Goal: Feedback & Contribution: Submit feedback/report problem

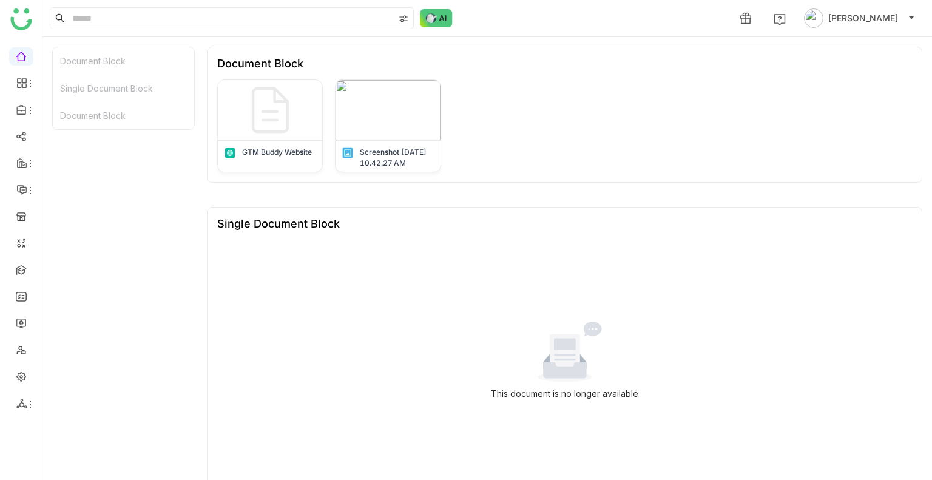
scroll to position [116, 0]
click at [19, 320] on link at bounding box center [21, 322] width 11 height 10
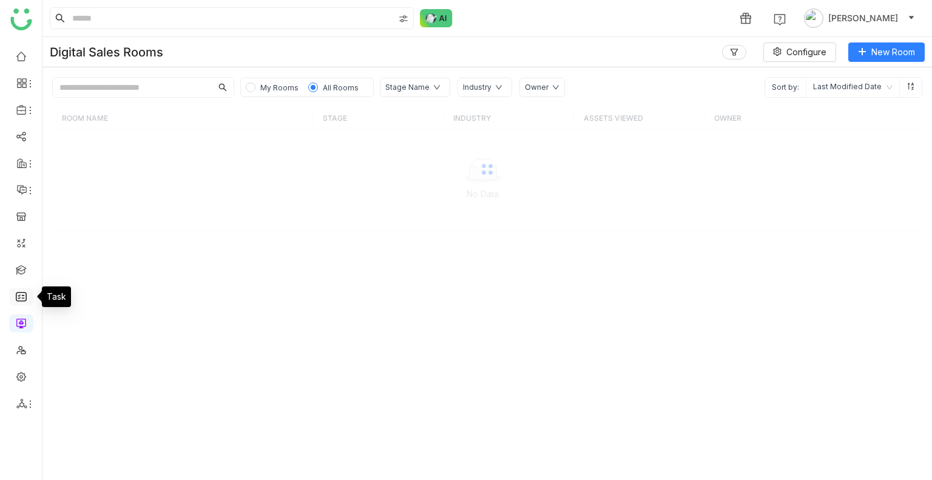
click at [18, 295] on link at bounding box center [21, 296] width 11 height 10
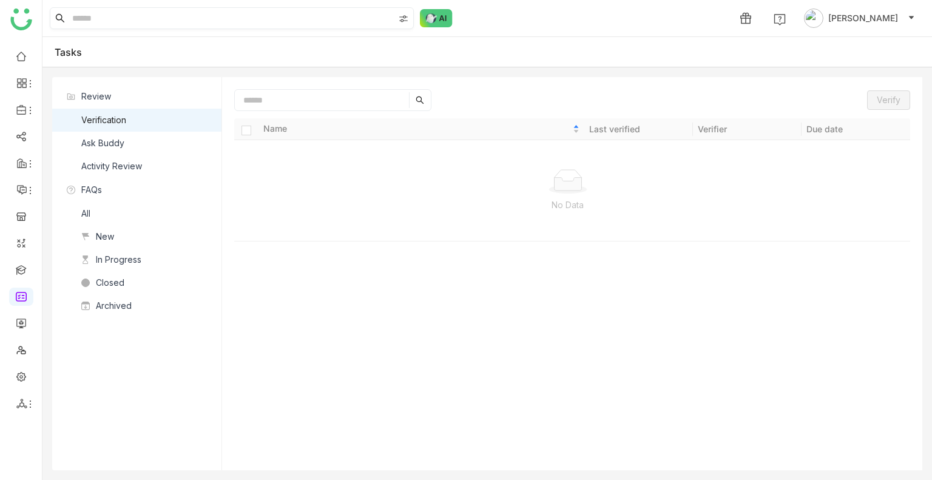
click at [144, 22] on input at bounding box center [232, 18] width 324 height 21
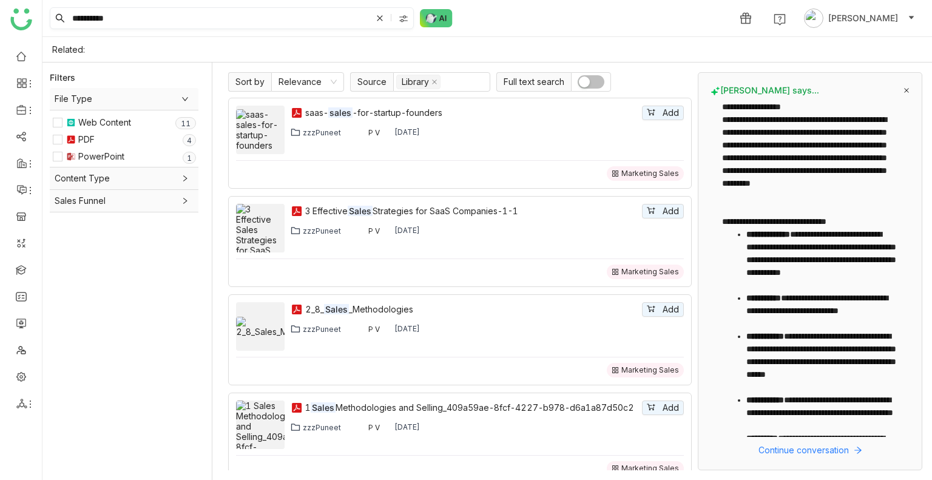
click at [155, 14] on input "**********" at bounding box center [221, 18] width 302 height 21
click at [412, 21] on div at bounding box center [404, 18] width 17 height 18
click at [166, 13] on input "**********" at bounding box center [221, 18] width 302 height 21
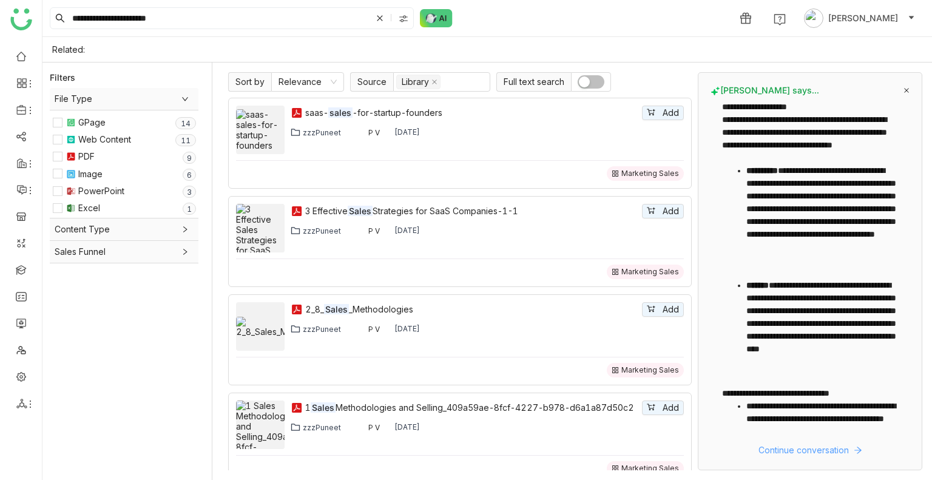
click at [794, 453] on span "Continue conversation" at bounding box center [803, 449] width 90 height 13
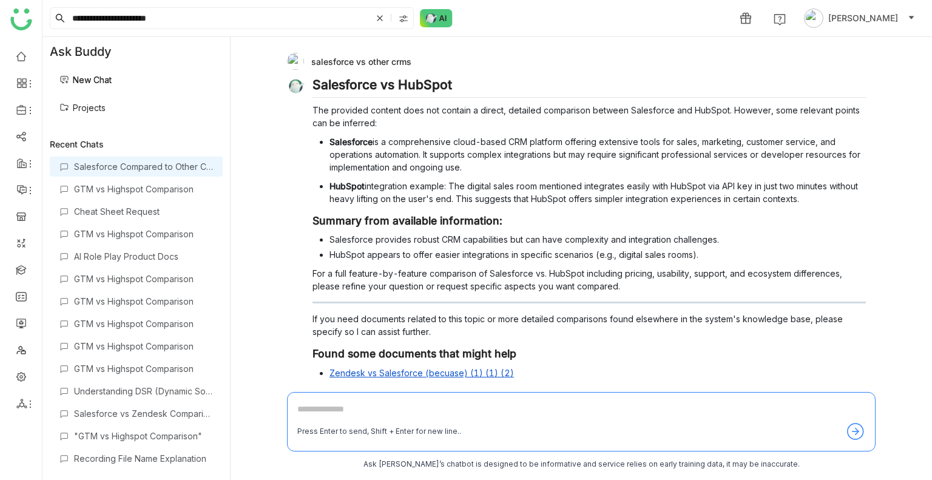
scroll to position [106, 0]
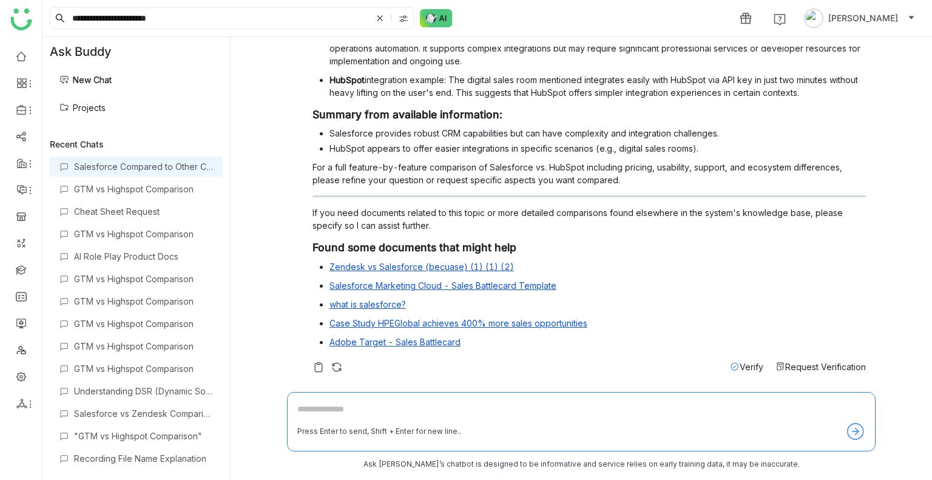
click at [785, 362] on span "Request Verification" at bounding box center [825, 367] width 81 height 10
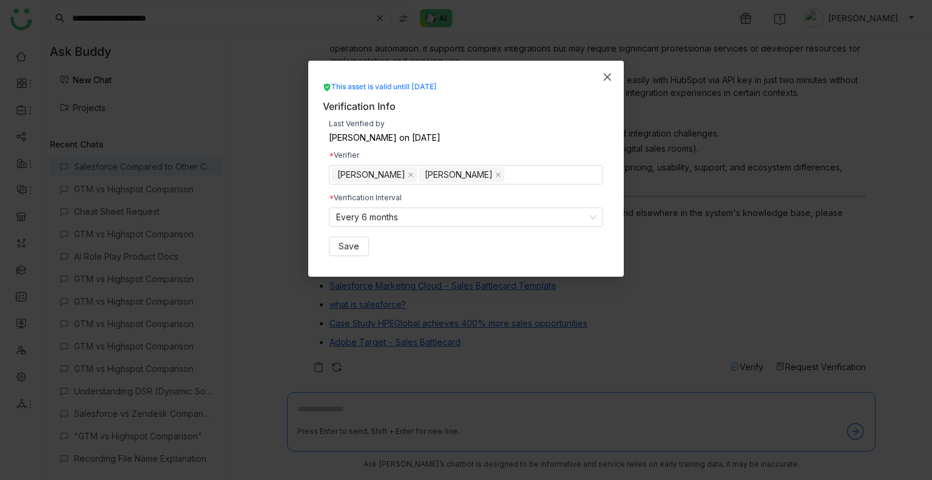
click at [607, 79] on icon "Close" at bounding box center [607, 77] width 10 height 10
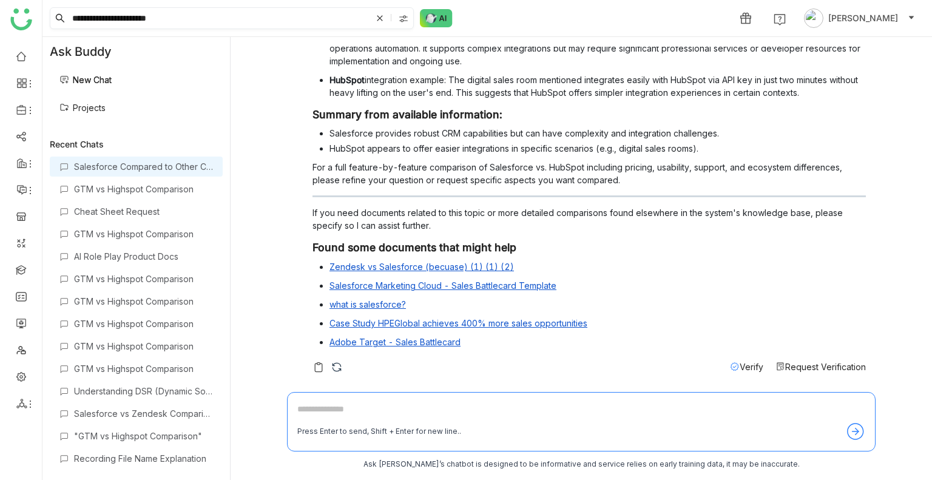
click at [172, 14] on input "**********" at bounding box center [221, 18] width 302 height 21
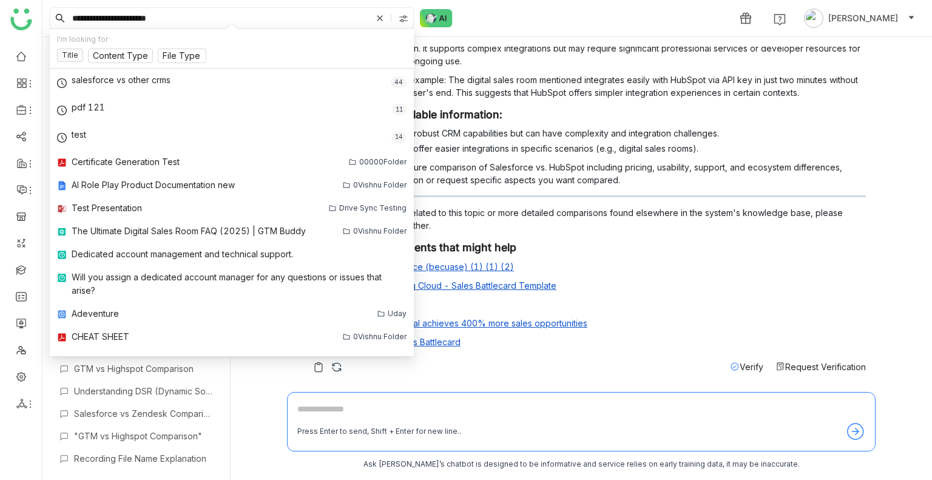
drag, startPoint x: 109, startPoint y: 16, endPoint x: 65, endPoint y: 13, distance: 44.4
click at [65, 13] on nz-input-group "**********" at bounding box center [232, 18] width 364 height 22
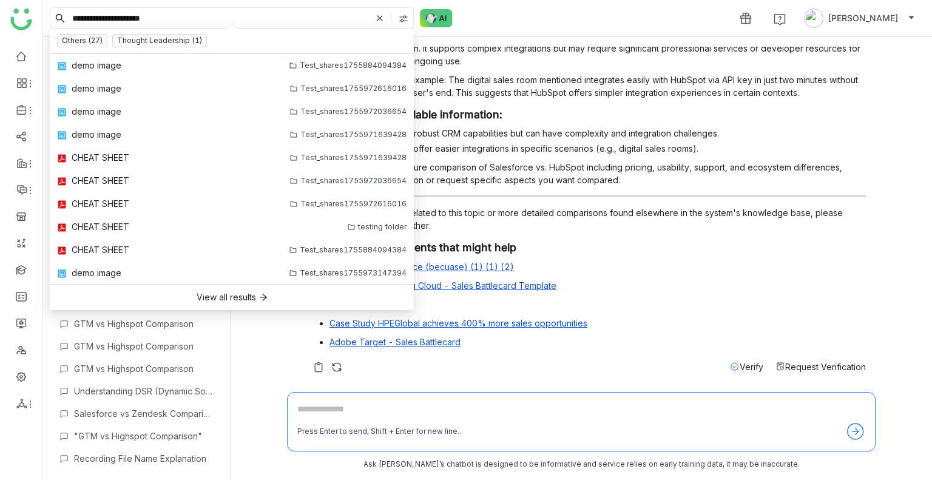
type input "**********"
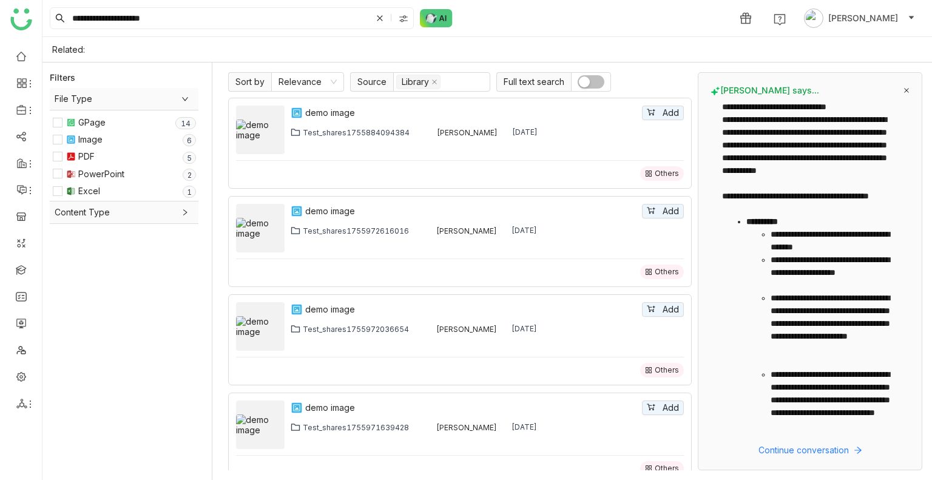
scroll to position [332, 0]
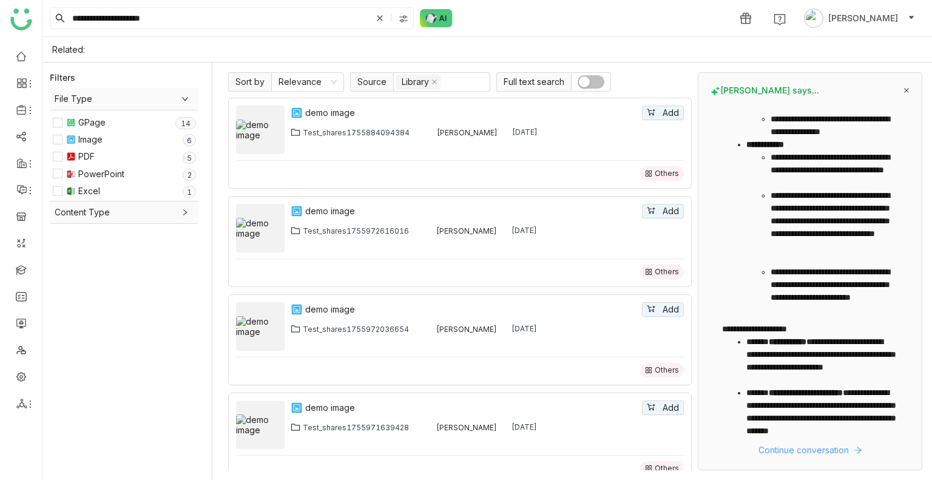
click at [804, 445] on span "Continue conversation" at bounding box center [803, 449] width 90 height 13
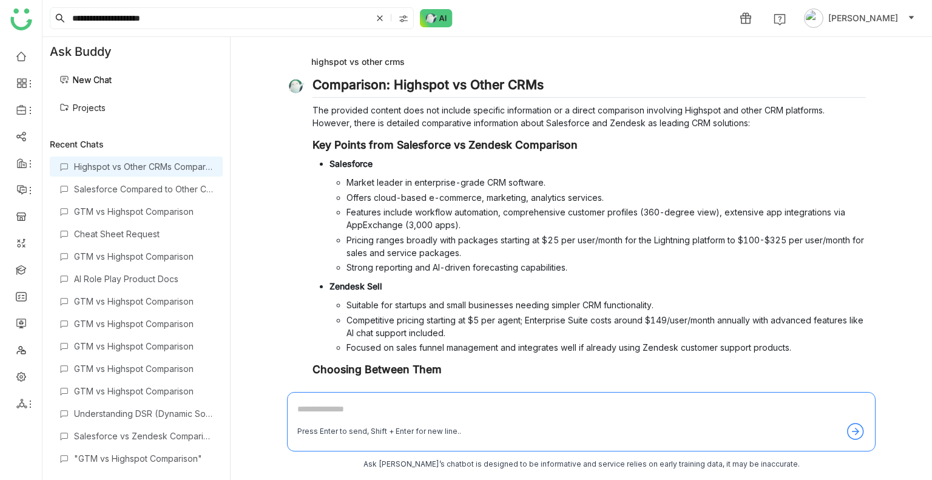
scroll to position [139, 0]
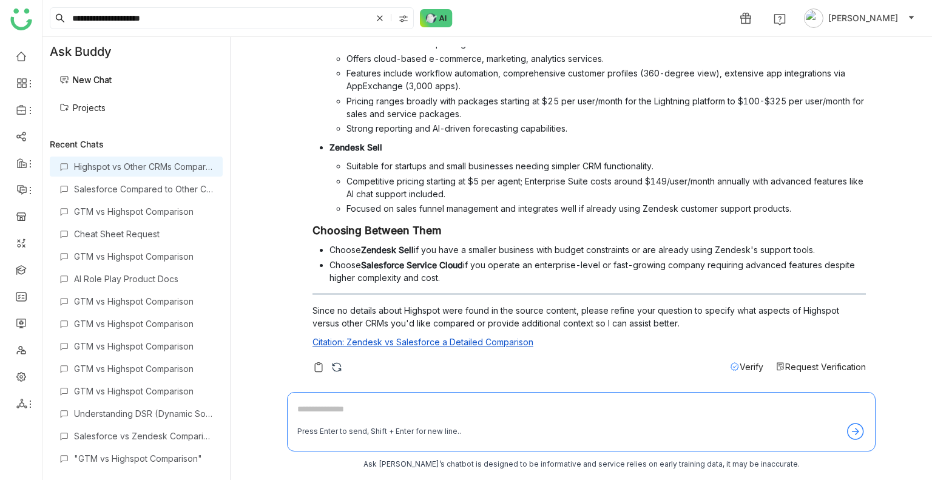
click at [794, 362] on span "Request Verification" at bounding box center [825, 367] width 81 height 10
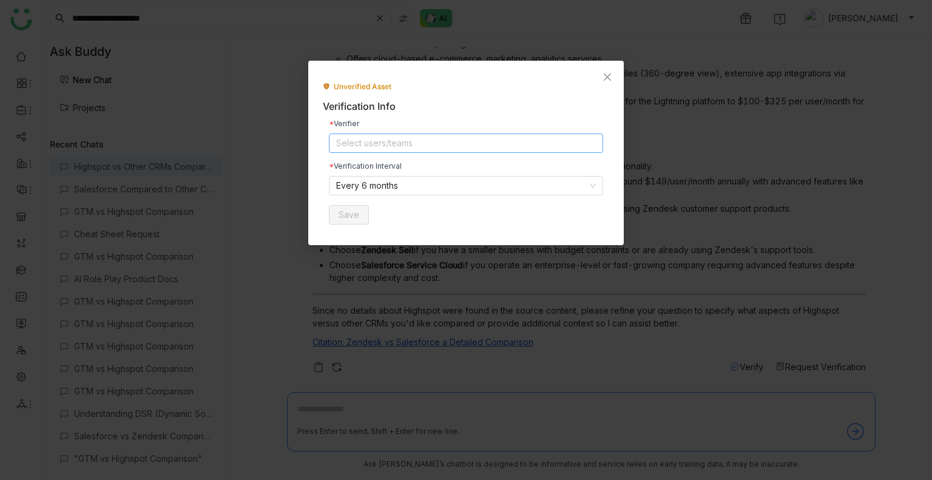
click at [510, 141] on nz-select-top-control "Select users/teams" at bounding box center [466, 142] width 274 height 19
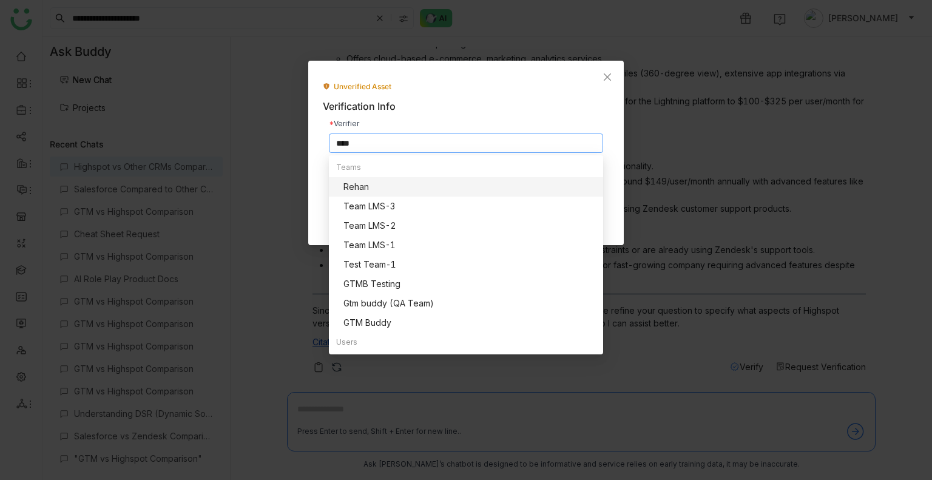
scroll to position [0, 0]
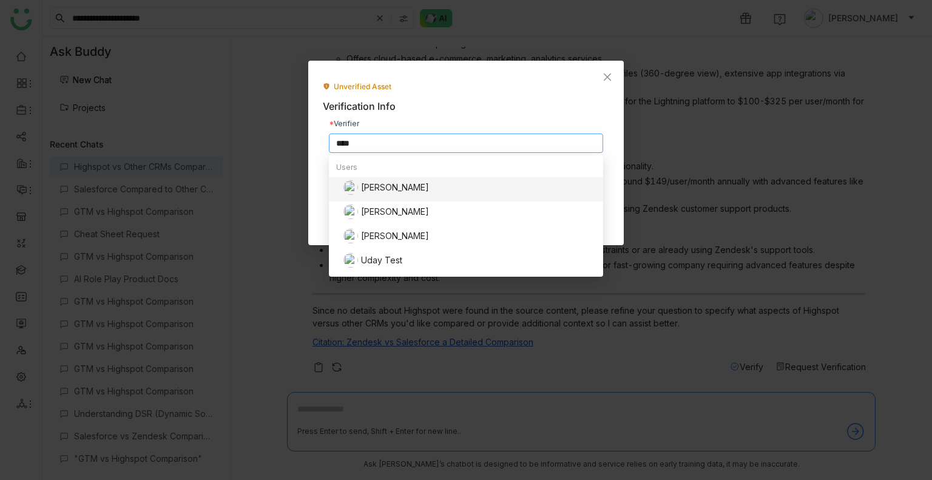
type input "****"
click at [381, 187] on div "[PERSON_NAME]" at bounding box center [469, 187] width 252 height 15
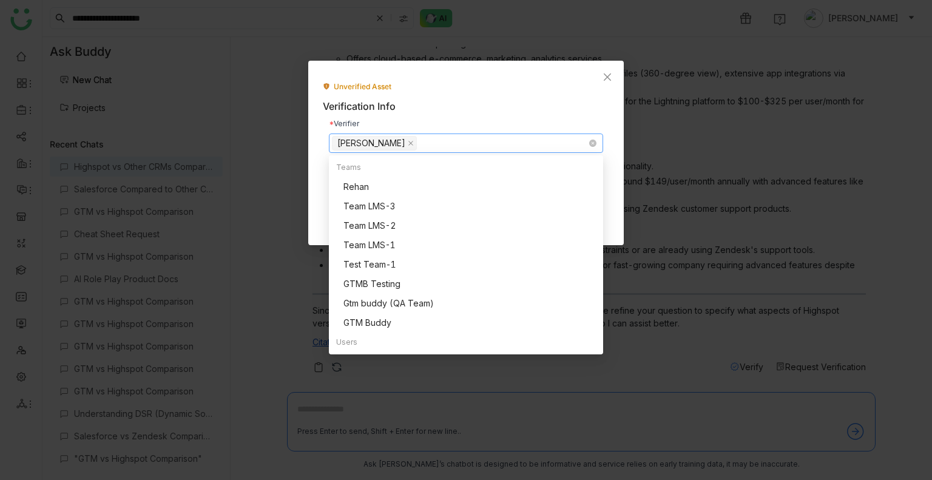
click at [410, 139] on nz-select-top-control "[PERSON_NAME]" at bounding box center [466, 142] width 274 height 19
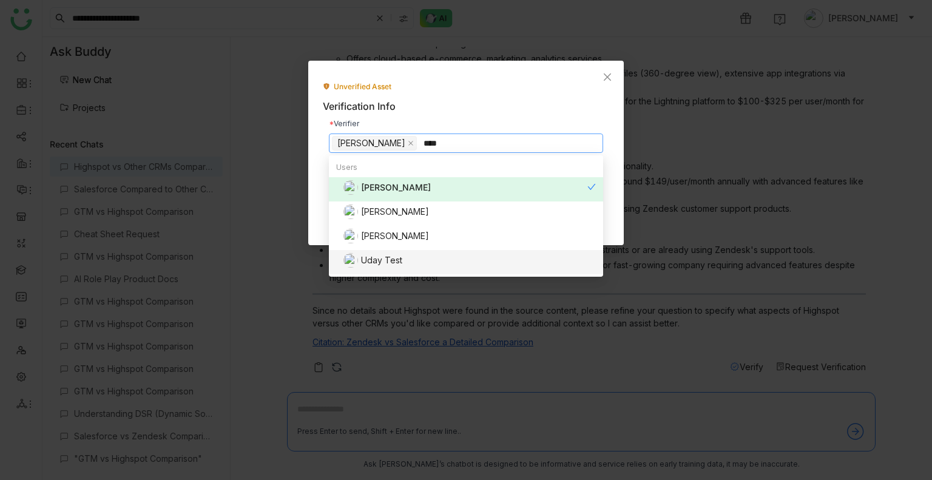
type input "****"
click at [410, 257] on div "Uday Test" at bounding box center [469, 260] width 252 height 15
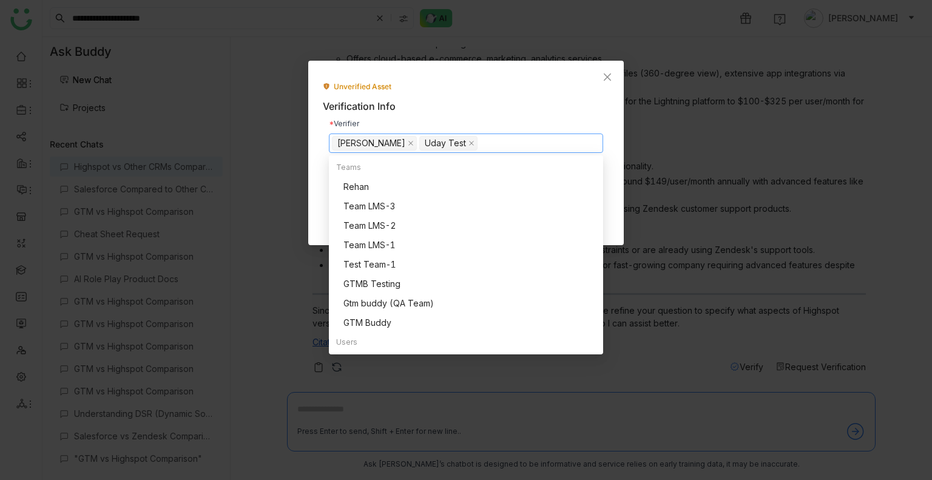
click at [703, 184] on nz-modal-container "Unverified Asset Verification Info Verifier Uday Bhanu Uday Test Verification I…" at bounding box center [466, 240] width 932 height 480
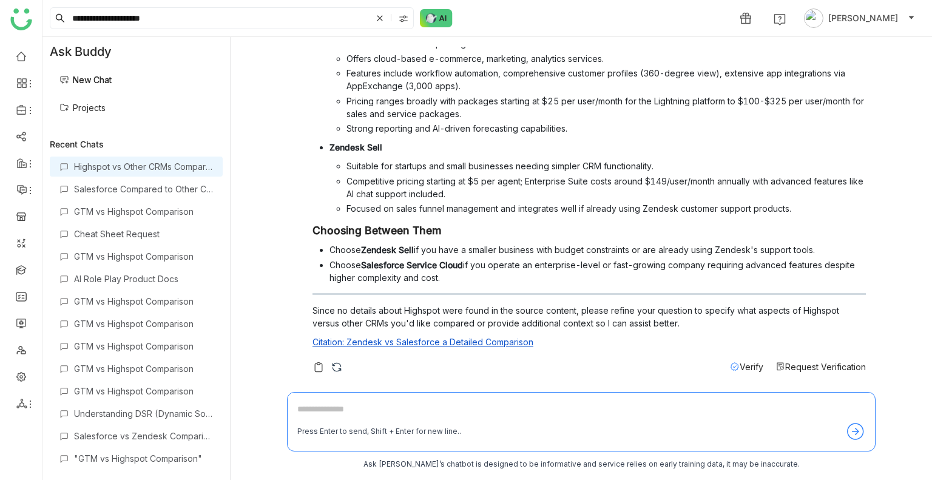
click at [798, 365] on span "Request Verification" at bounding box center [825, 367] width 81 height 10
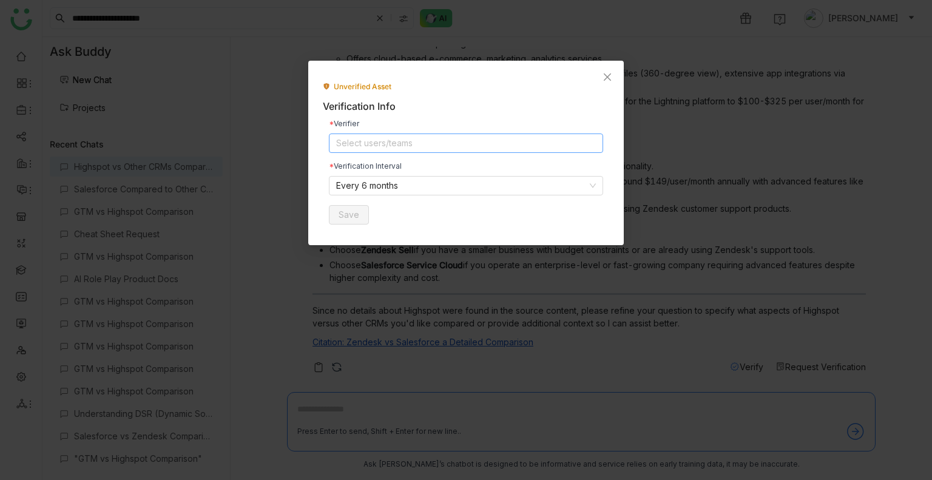
click at [420, 149] on nz-select-top-control "Select users/teams" at bounding box center [466, 142] width 274 height 19
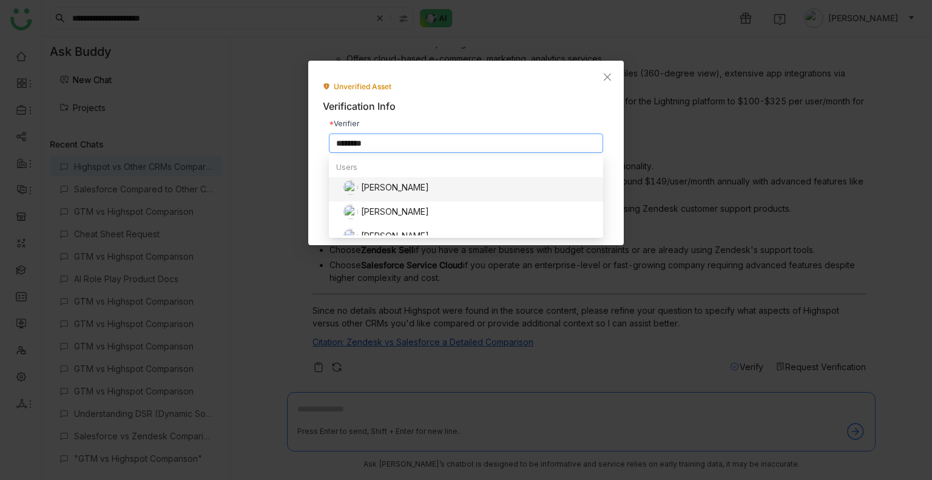
type input "********"
click at [386, 184] on div "[PERSON_NAME]" at bounding box center [469, 187] width 252 height 15
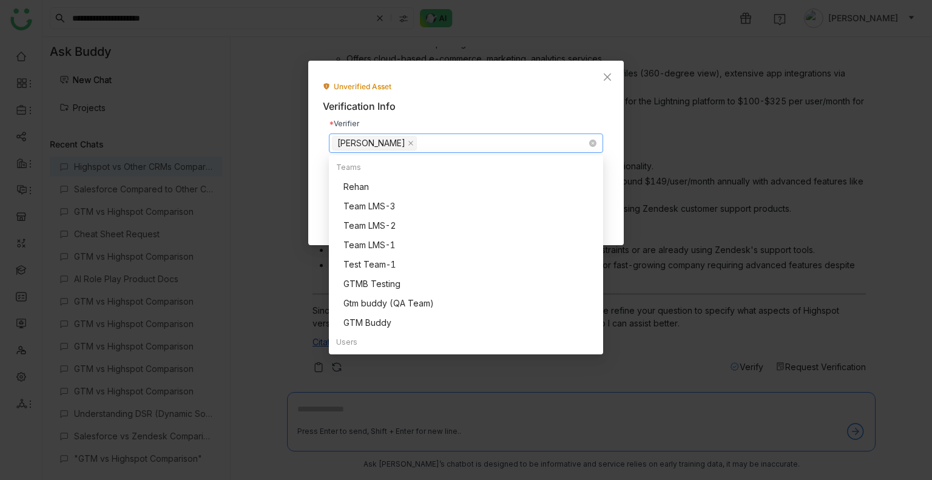
click at [414, 137] on nz-select-top-control "[PERSON_NAME]" at bounding box center [466, 142] width 274 height 19
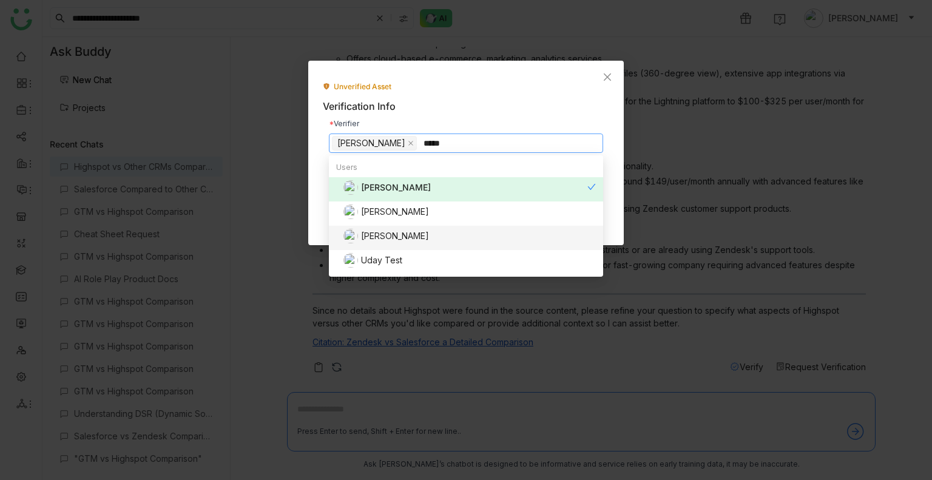
scroll to position [24, 0]
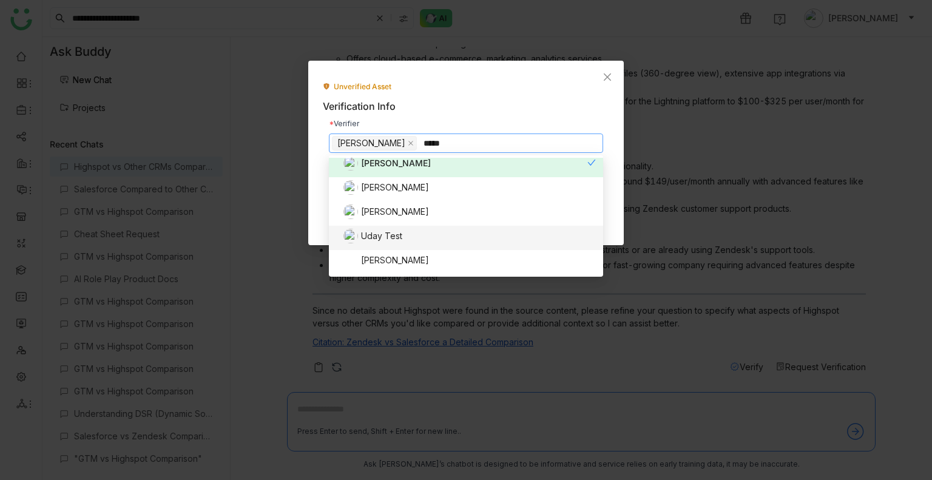
type input "****"
click at [388, 233] on div "Uday Test" at bounding box center [469, 236] width 252 height 15
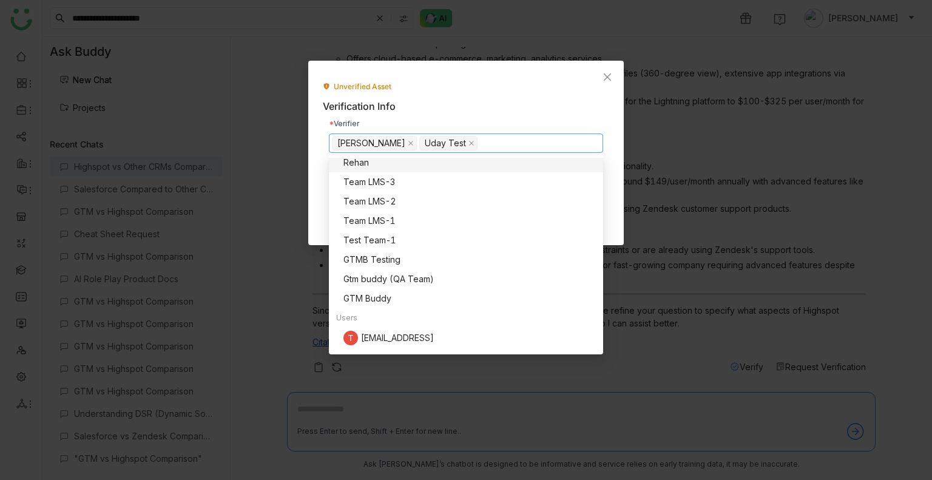
scroll to position [0, 0]
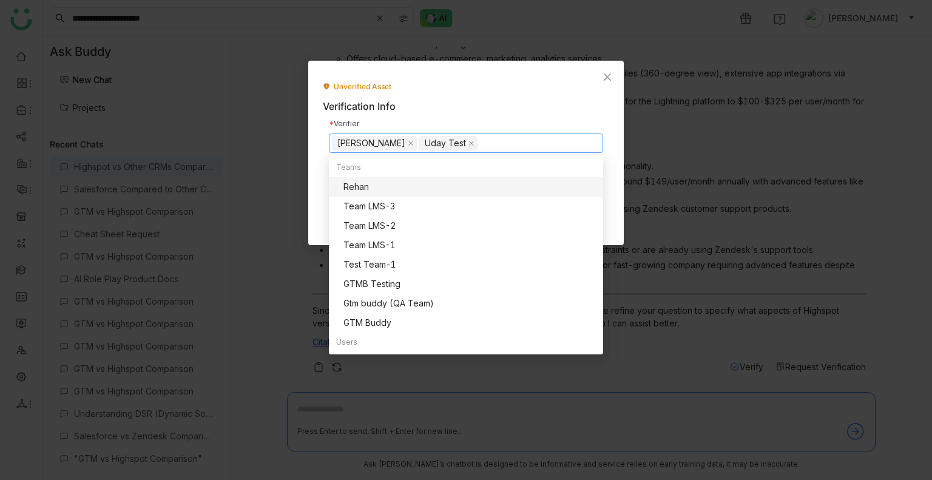
click at [565, 101] on div "Verification Info" at bounding box center [466, 106] width 286 height 15
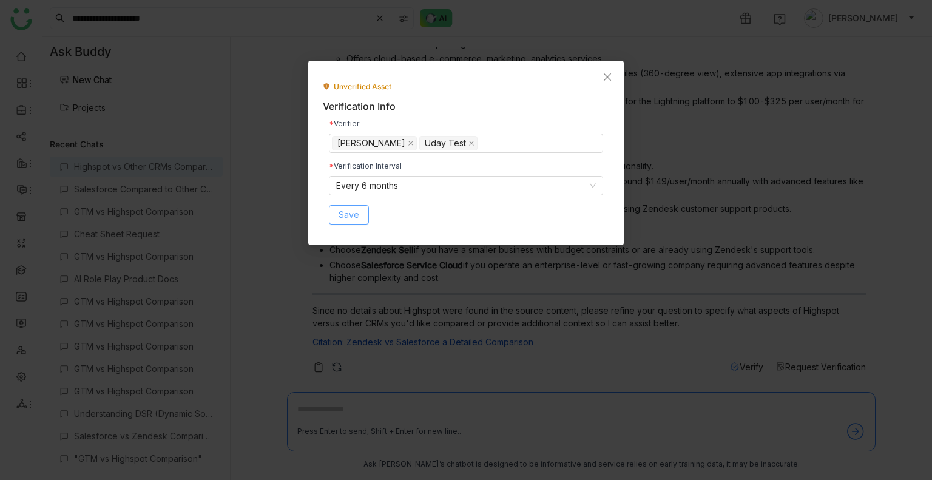
click at [349, 208] on span "Save" at bounding box center [349, 214] width 21 height 13
click at [612, 72] on icon "Close" at bounding box center [607, 77] width 10 height 10
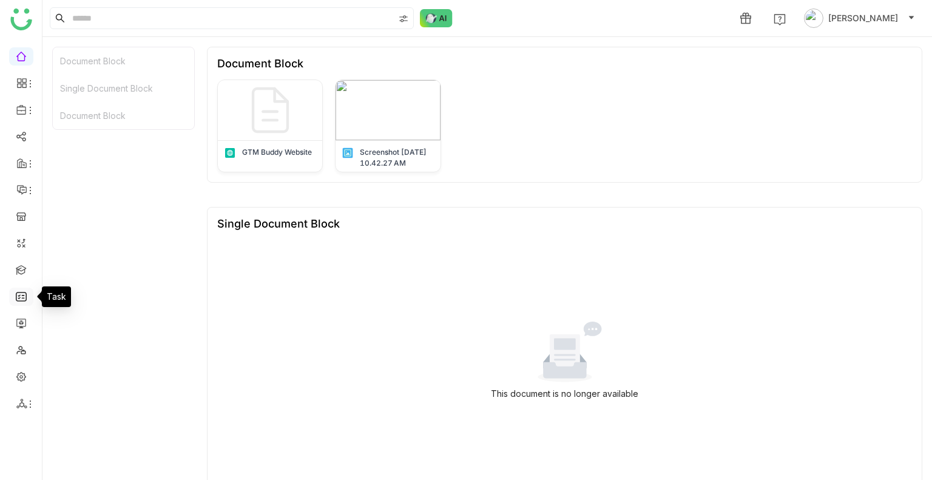
click at [16, 295] on link at bounding box center [21, 296] width 11 height 10
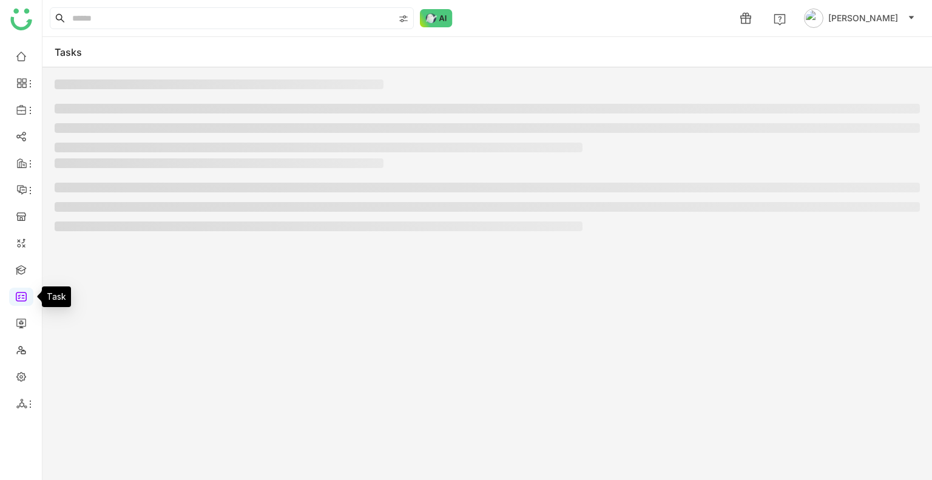
click at [16, 295] on link at bounding box center [21, 296] width 11 height 10
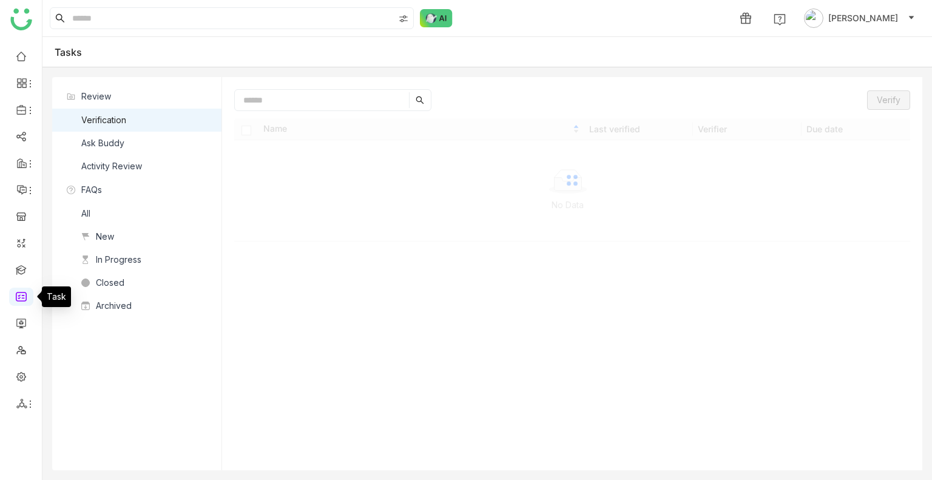
click at [16, 295] on link at bounding box center [21, 296] width 11 height 10
click at [121, 140] on div "Ask Buddy" at bounding box center [102, 143] width 43 height 13
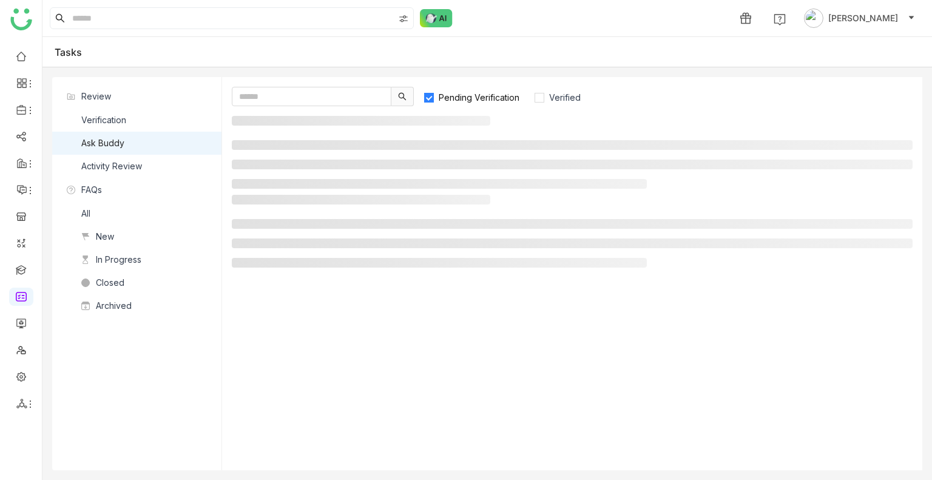
click at [121, 140] on div "Ask Buddy" at bounding box center [102, 143] width 43 height 13
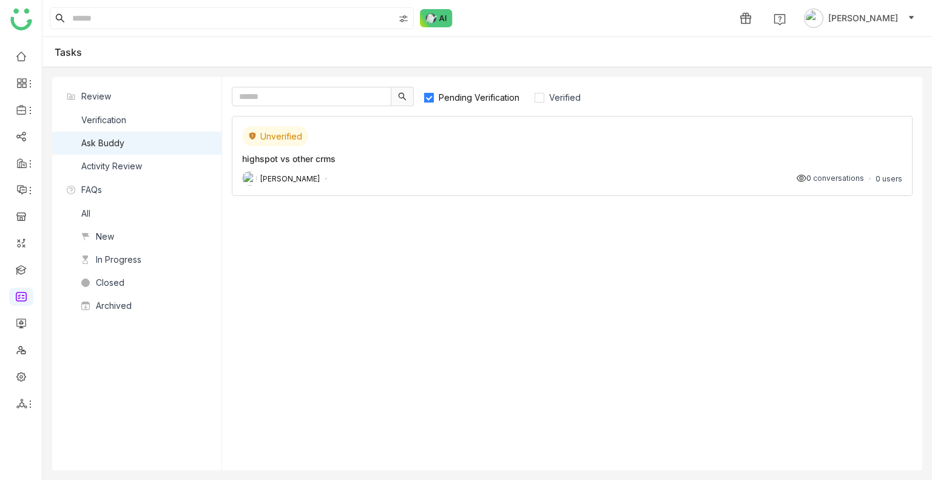
click at [476, 164] on div "highspot vs other crms" at bounding box center [572, 158] width 660 height 13
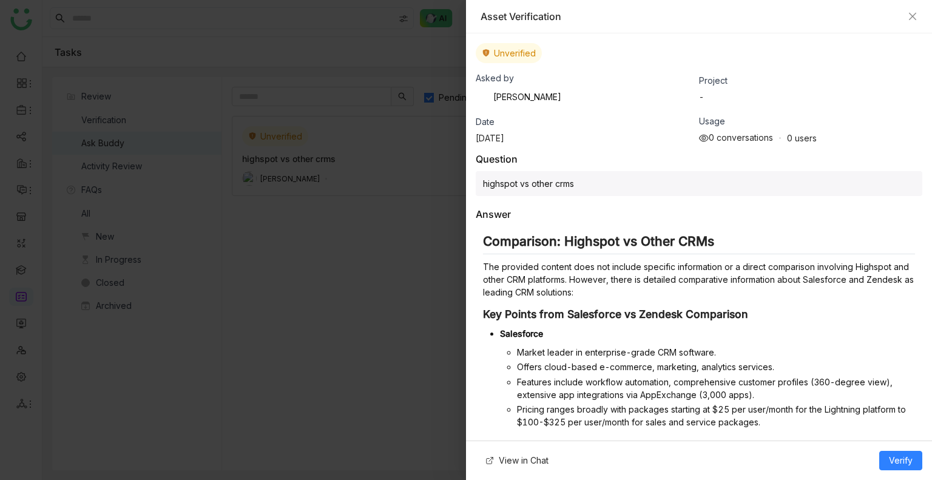
scroll to position [288, 0]
